Goal: Information Seeking & Learning: Learn about a topic

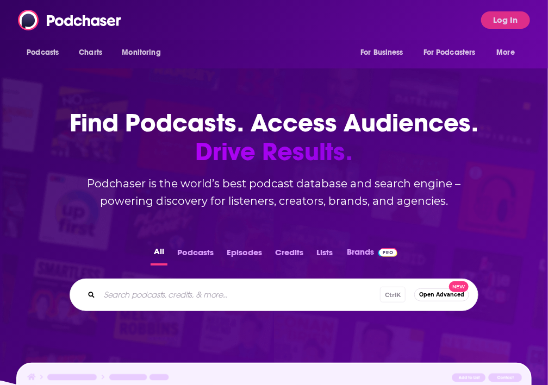
click at [173, 298] on input "Search podcasts, credits, & more..." at bounding box center [239, 294] width 280 height 17
paste input "Our audience consists of entrepreneurs, investors, and community-focused leader…"
type input "Our audience consists of entrepreneurs, investors, and community-focused leader…"
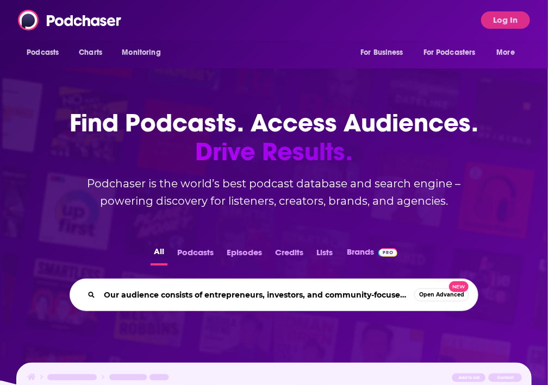
scroll to position [0, 494]
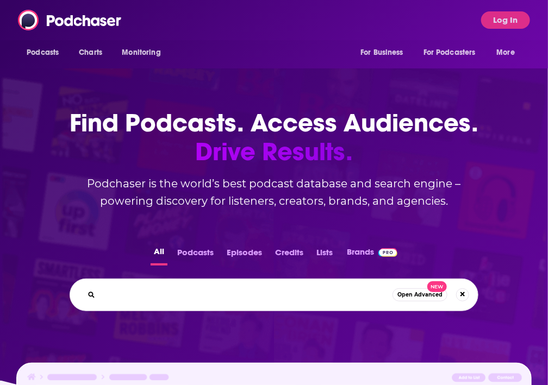
drag, startPoint x: 173, startPoint y: 298, endPoint x: 157, endPoint y: 293, distance: 16.3
click at [157, 293] on input "Our audience consists of entrepreneurs, investors, and community-focused leader…" at bounding box center [245, 294] width 293 height 17
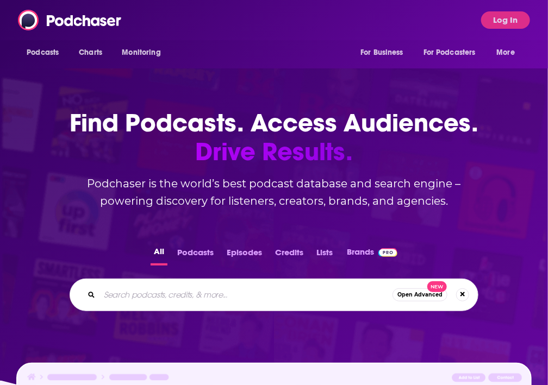
scroll to position [0, 0]
click at [171, 291] on input "Search podcasts, credits, & more..." at bounding box center [256, 294] width 315 height 17
paste input "The Purpose Profit Shift"
type input "The Purpose Profit Shift"
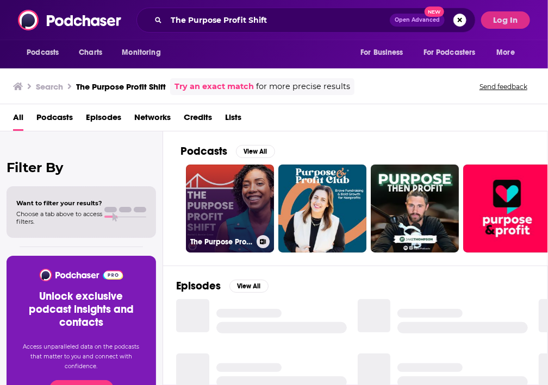
click at [204, 220] on link "The Purpose Profit Shift" at bounding box center [230, 209] width 88 height 88
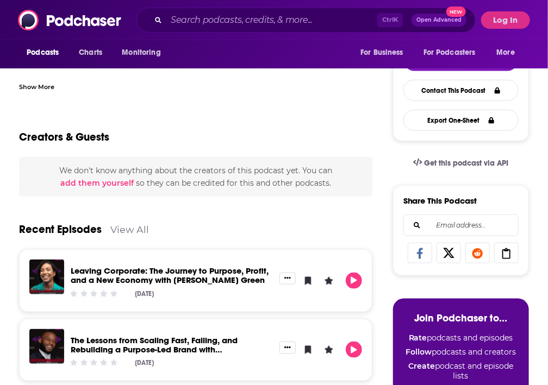
scroll to position [55, 0]
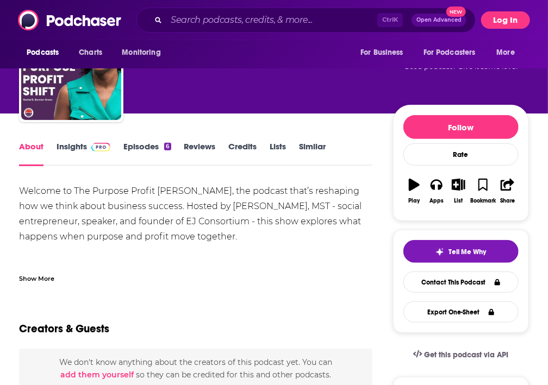
click at [502, 26] on button "Log In" at bounding box center [505, 19] width 49 height 17
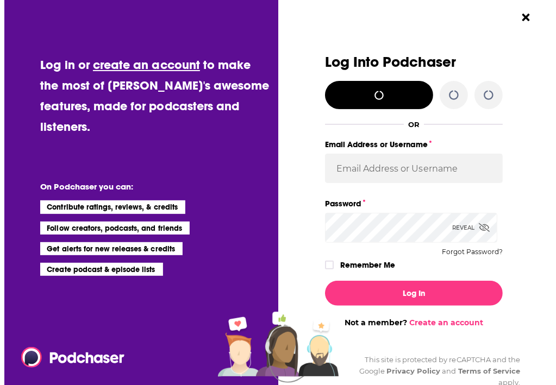
scroll to position [0, 0]
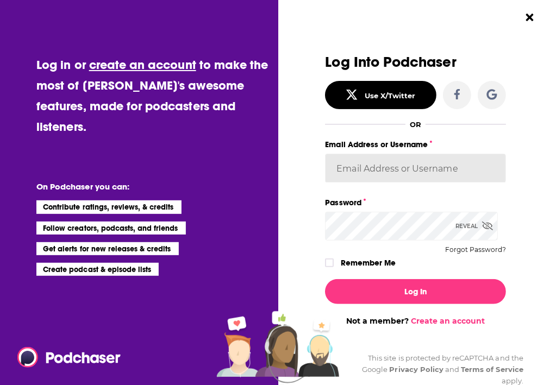
click at [414, 169] on input "Email Address or Username" at bounding box center [415, 168] width 180 height 29
type input "BerkMarc"
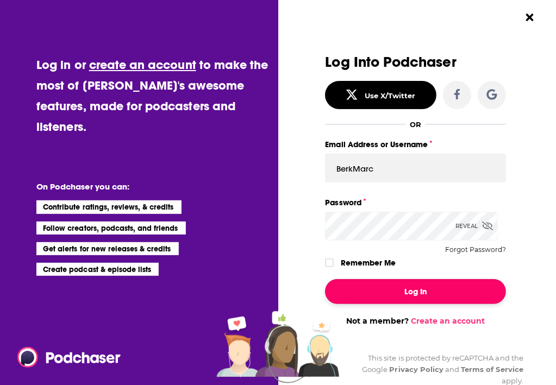
click at [412, 297] on button "Log In" at bounding box center [415, 291] width 180 height 25
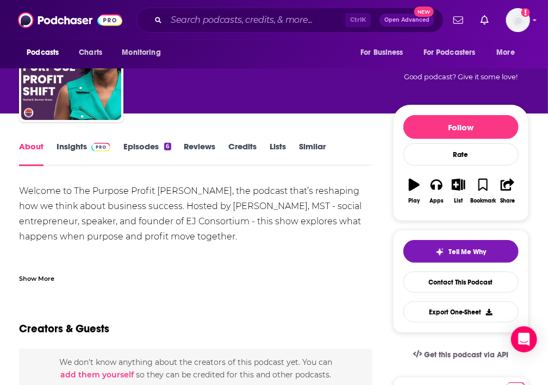
scroll to position [66, 0]
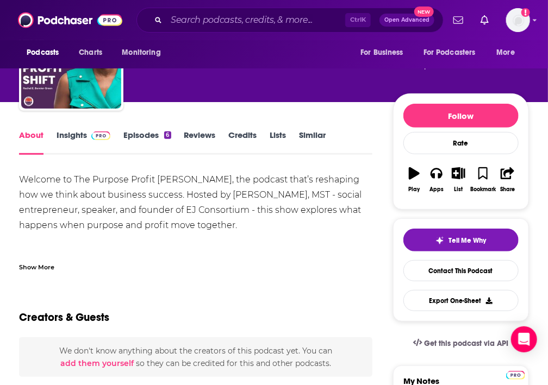
click at [97, 140] on span at bounding box center [100, 135] width 19 height 10
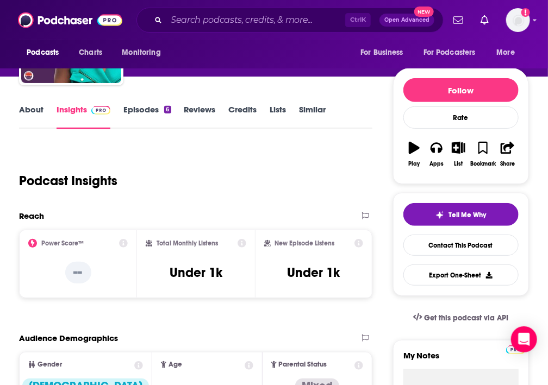
scroll to position [91, 0]
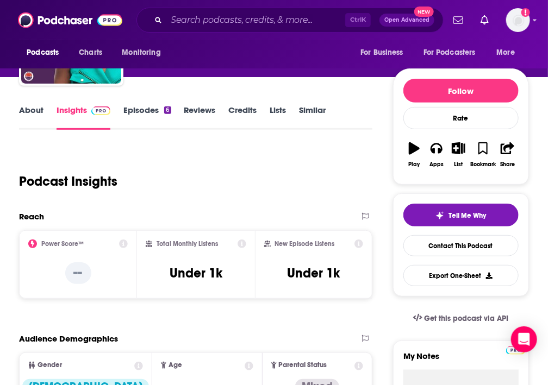
click at [28, 125] on link "About" at bounding box center [31, 117] width 24 height 25
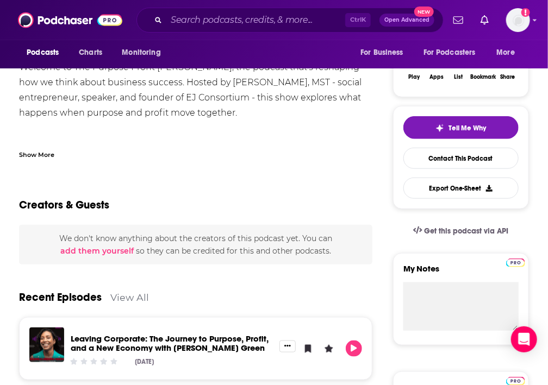
scroll to position [180, 0]
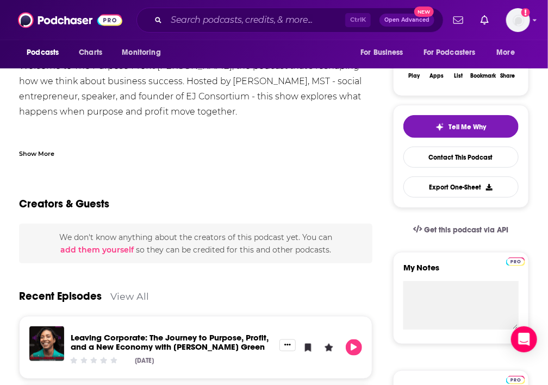
click at [41, 158] on div "Show More" at bounding box center [36, 153] width 35 height 10
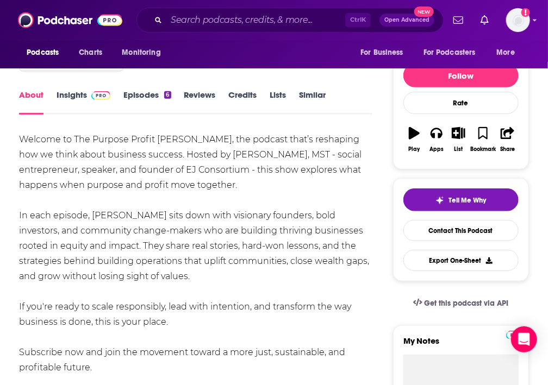
scroll to position [104, 0]
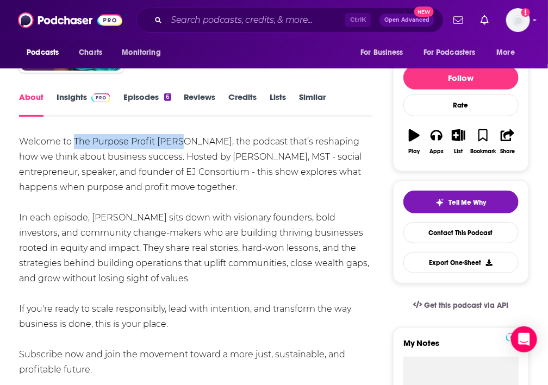
drag, startPoint x: 75, startPoint y: 156, endPoint x: 174, endPoint y: 164, distance: 99.7
click at [174, 164] on div "Welcome to The Purpose Profit [PERSON_NAME], the podcast that’s reshaping how w…" at bounding box center [195, 255] width 353 height 243
copy div "The Purpose Profit Shift"
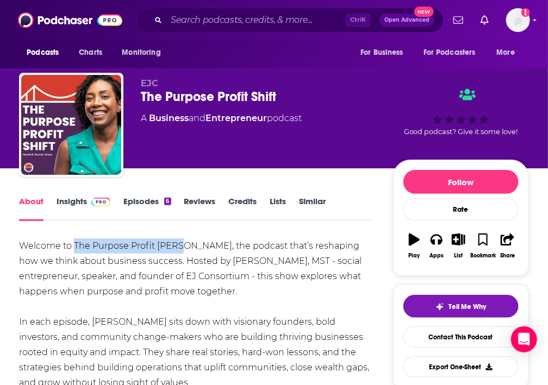
click at [81, 218] on link "Insights" at bounding box center [83, 208] width 54 height 25
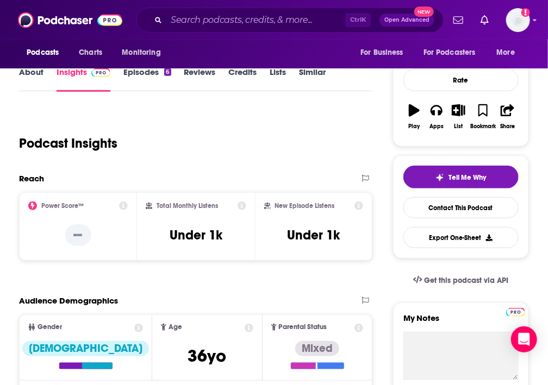
scroll to position [140, 0]
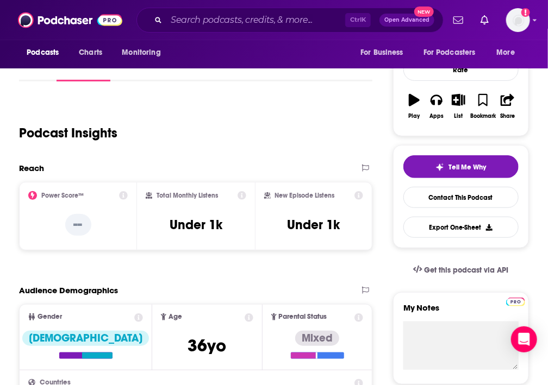
click at [341, 154] on div "Podcast Insights" at bounding box center [191, 126] width 344 height 55
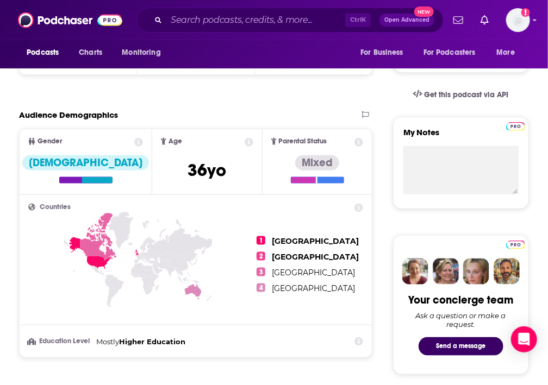
scroll to position [299, 0]
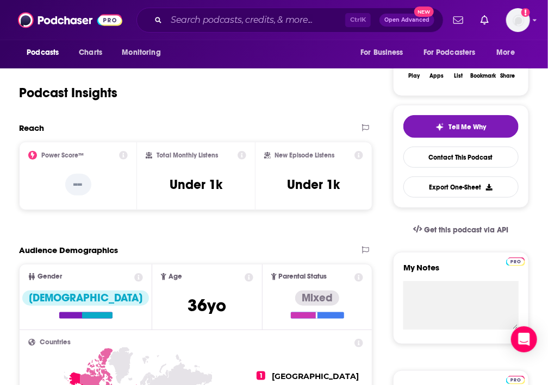
click at [345, 114] on div "Podcast Insights" at bounding box center [191, 86] width 344 height 55
click at [354, 96] on div "Podcast Insights" at bounding box center [191, 86] width 344 height 55
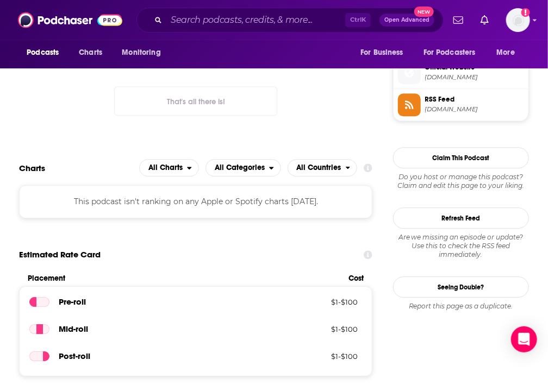
scroll to position [801, 0]
